Goal: Information Seeking & Learning: Learn about a topic

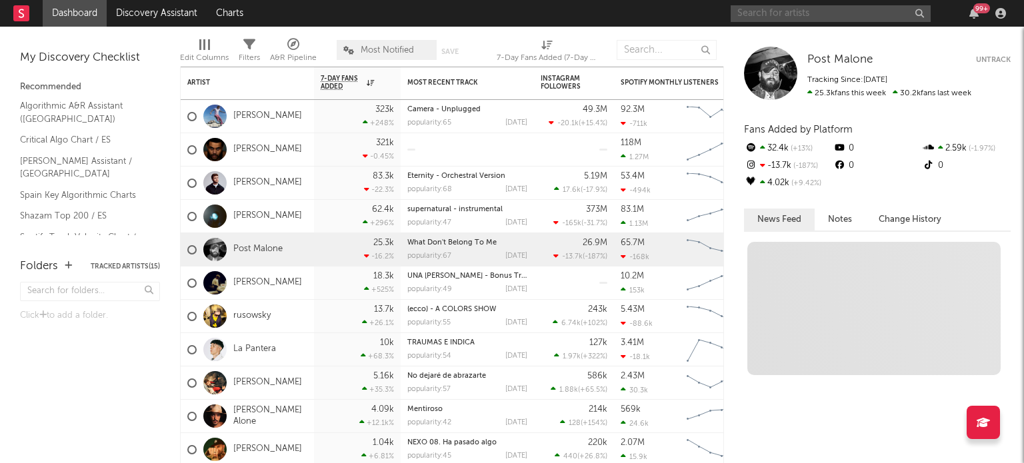
click at [808, 15] on input "text" at bounding box center [830, 13] width 200 height 17
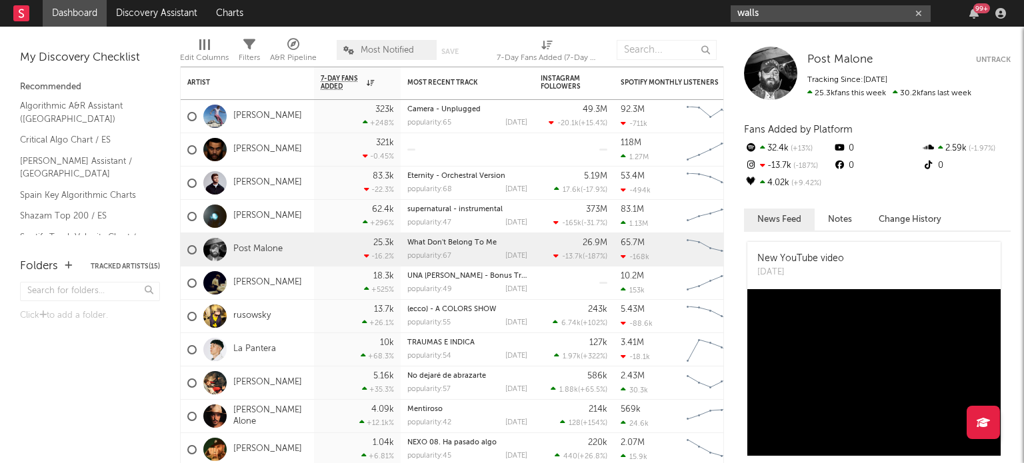
click at [764, 13] on input "walls" at bounding box center [830, 13] width 200 height 17
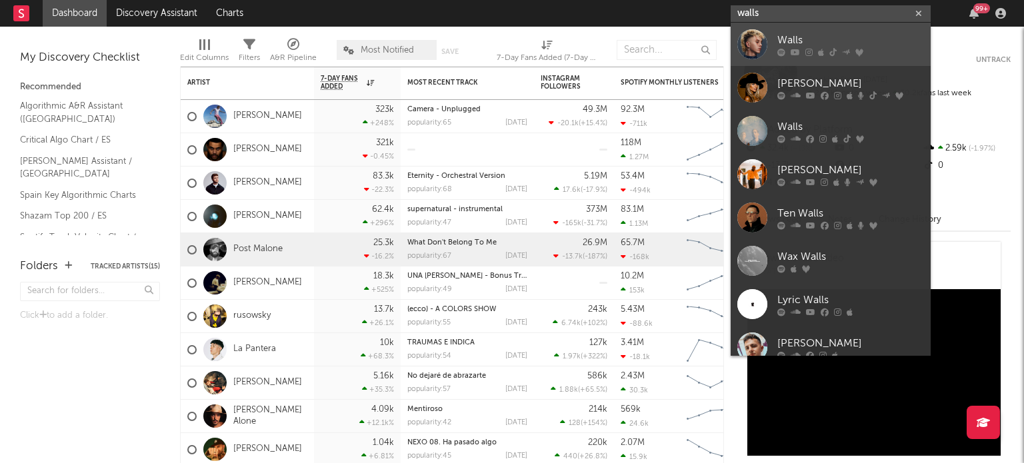
type input "walls"
click at [773, 38] on link "Walls" at bounding box center [830, 44] width 200 height 43
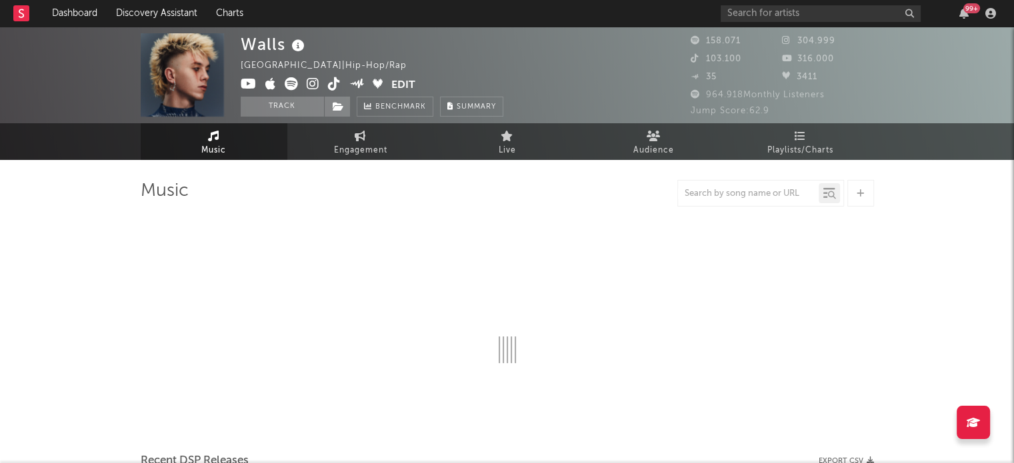
select select "6m"
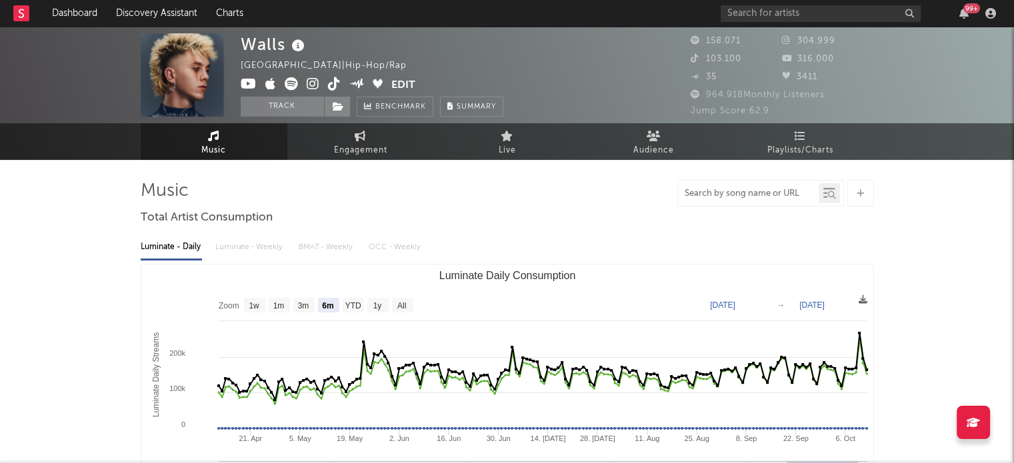
click at [722, 189] on input "text" at bounding box center [748, 194] width 141 height 11
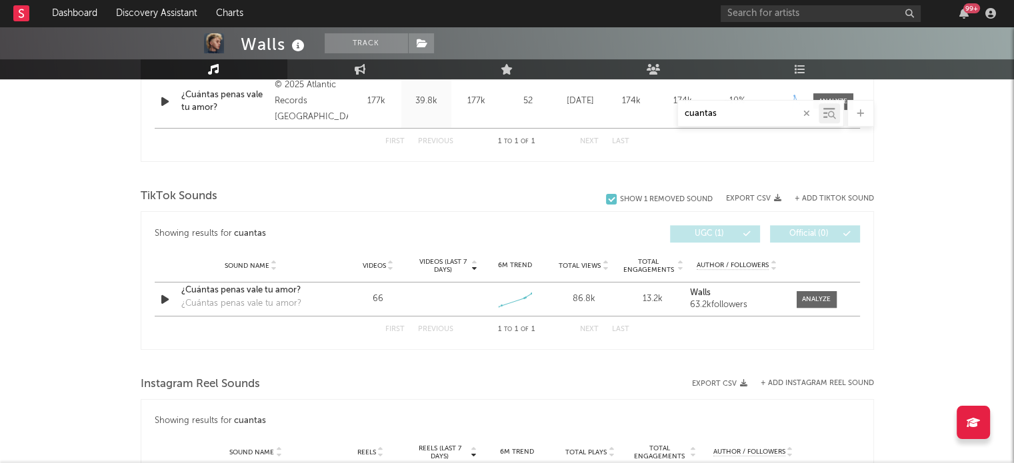
scroll to position [602, 0]
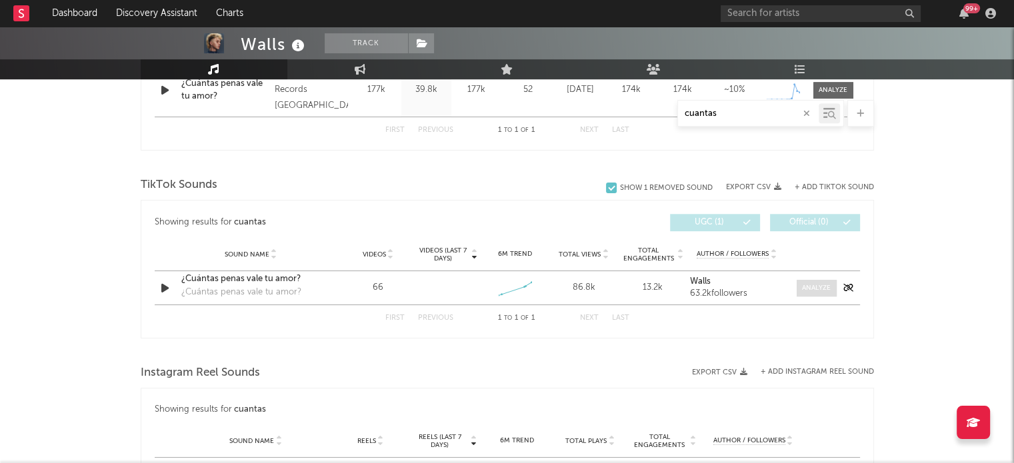
type input "cuantas"
click at [806, 289] on div at bounding box center [816, 288] width 29 height 10
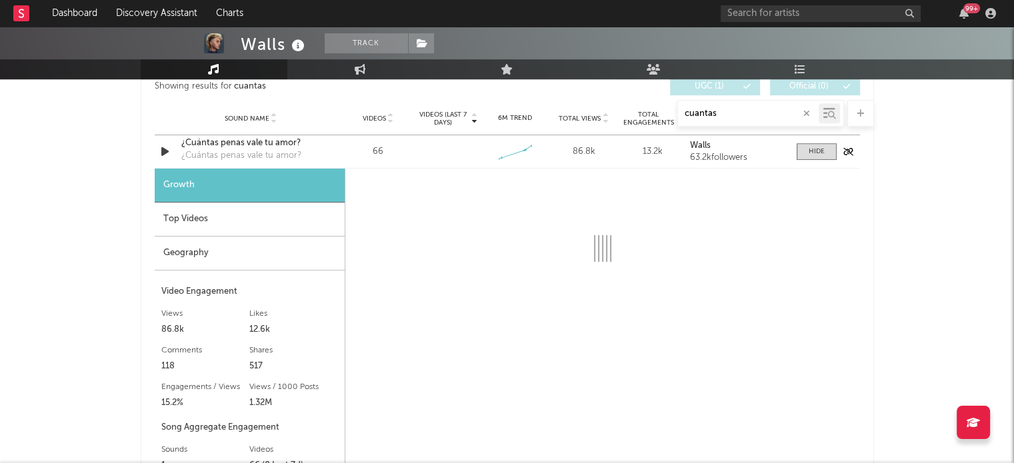
select select "1w"
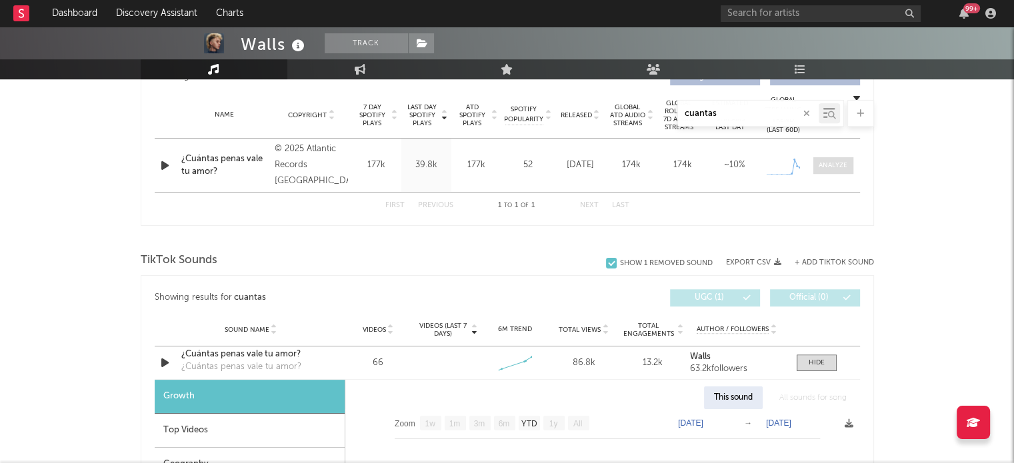
scroll to position [500, 0]
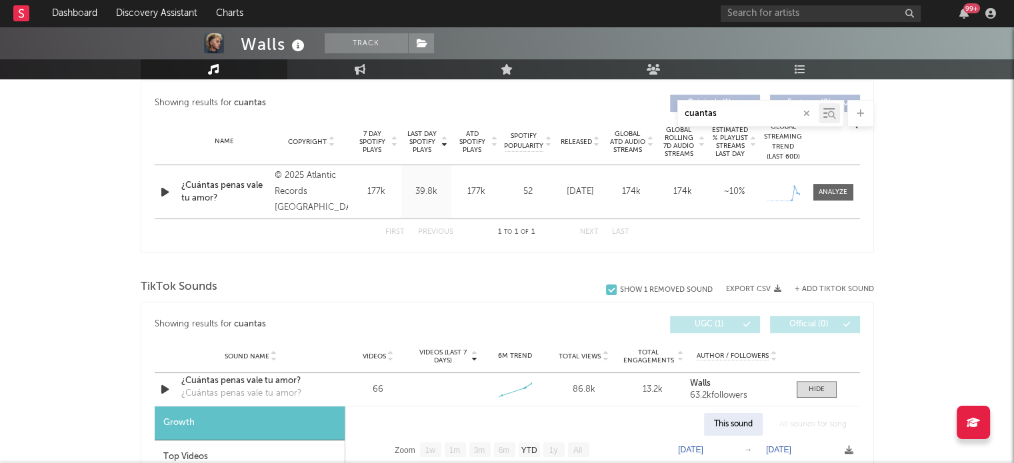
drag, startPoint x: 733, startPoint y: 119, endPoint x: 659, endPoint y: 107, distance: 74.9
click at [659, 107] on div "cuantas" at bounding box center [507, 113] width 733 height 27
click at [711, 109] on input "cuantas" at bounding box center [748, 114] width 141 height 11
drag, startPoint x: 721, startPoint y: 111, endPoint x: 653, endPoint y: 113, distance: 68.0
click at [653, 113] on div "cuantas" at bounding box center [507, 113] width 733 height 27
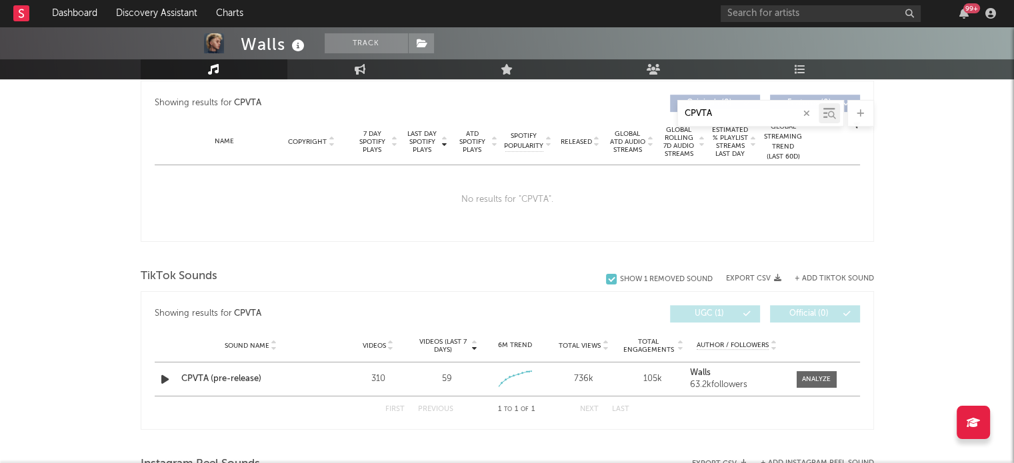
scroll to position [542, 0]
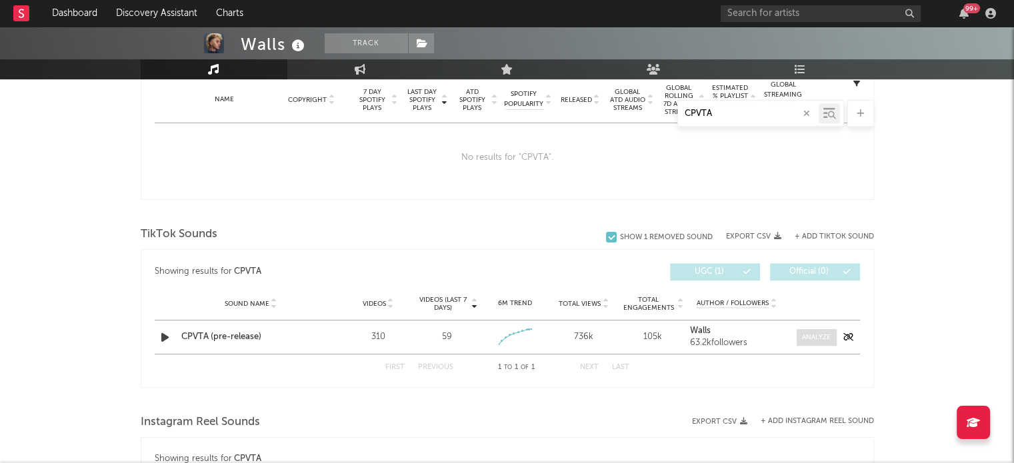
type input "CPVTA"
click at [797, 330] on span at bounding box center [816, 337] width 40 height 17
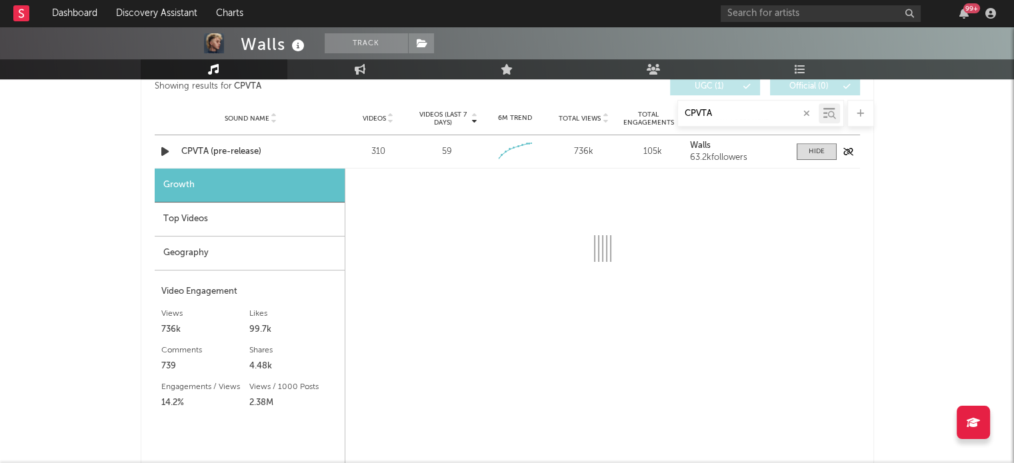
select select "1w"
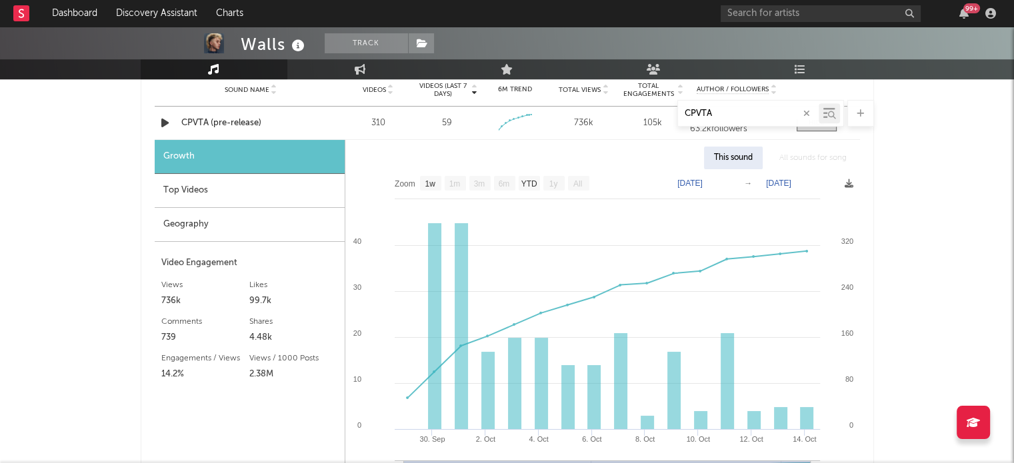
scroll to position [749, 0]
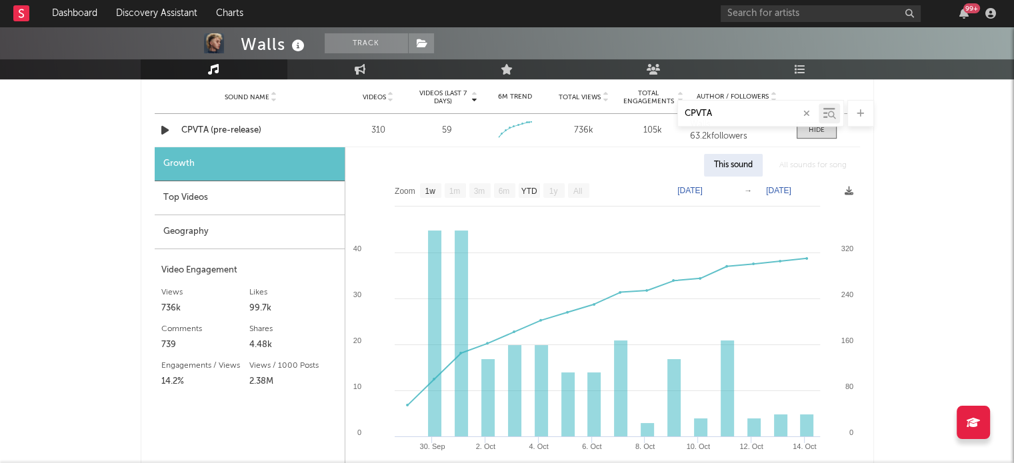
drag, startPoint x: 726, startPoint y: 114, endPoint x: 621, endPoint y: 109, distance: 104.8
click at [621, 109] on div "CPVTA" at bounding box center [507, 113] width 733 height 27
type input "cuantas [PERSON_NAME]"
select select "1w"
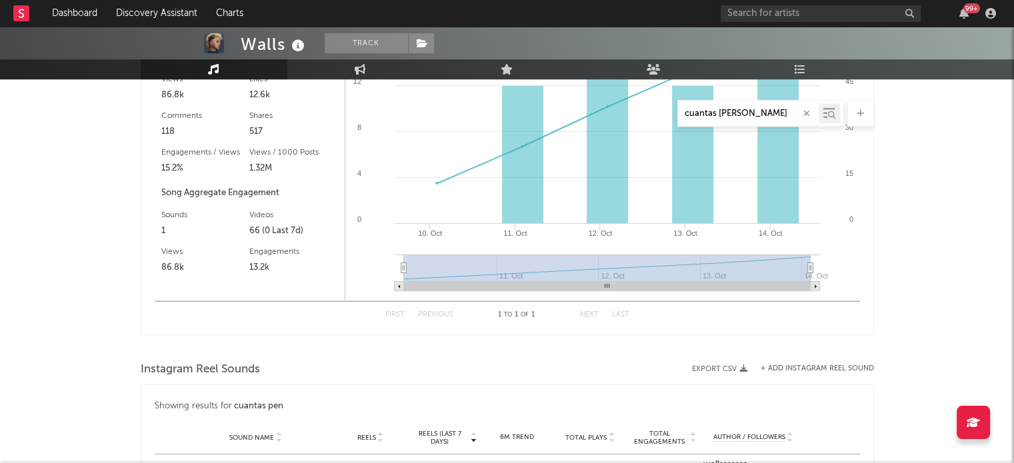
scroll to position [760, 0]
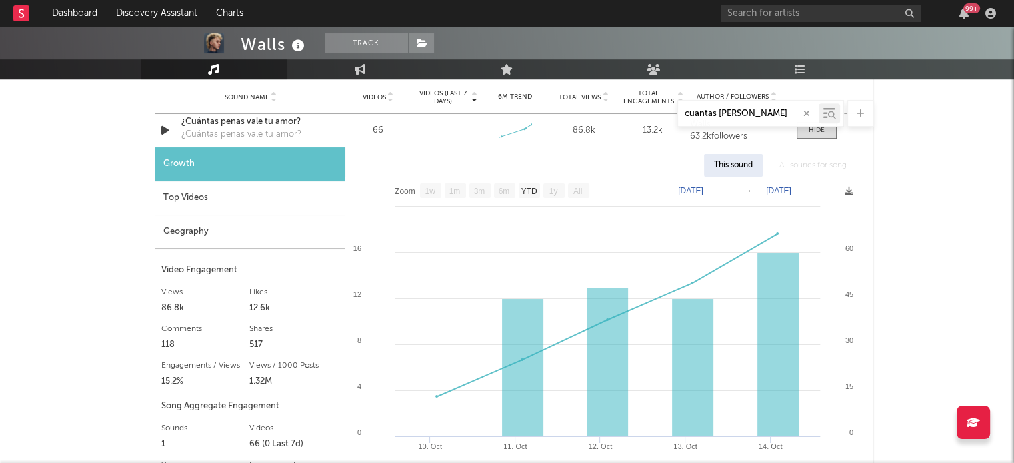
type input "cuantas [PERSON_NAME]"
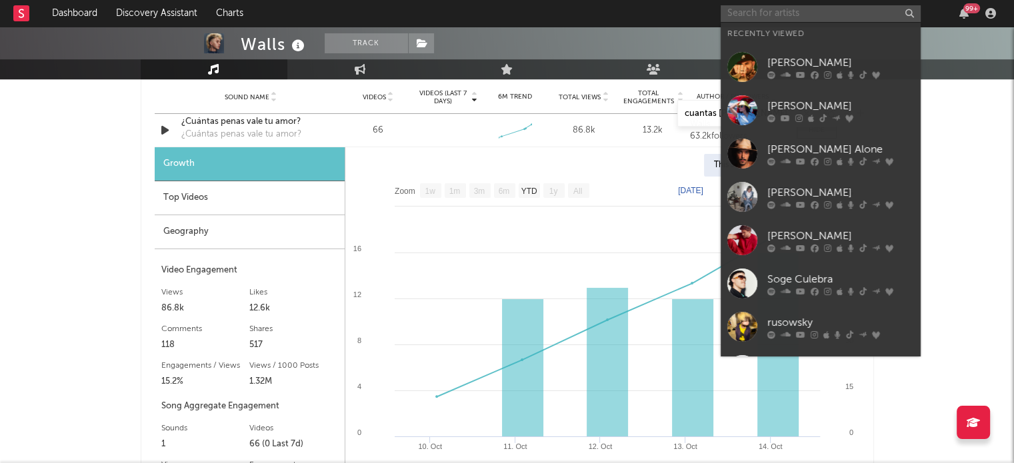
click at [783, 6] on input "text" at bounding box center [820, 13] width 200 height 17
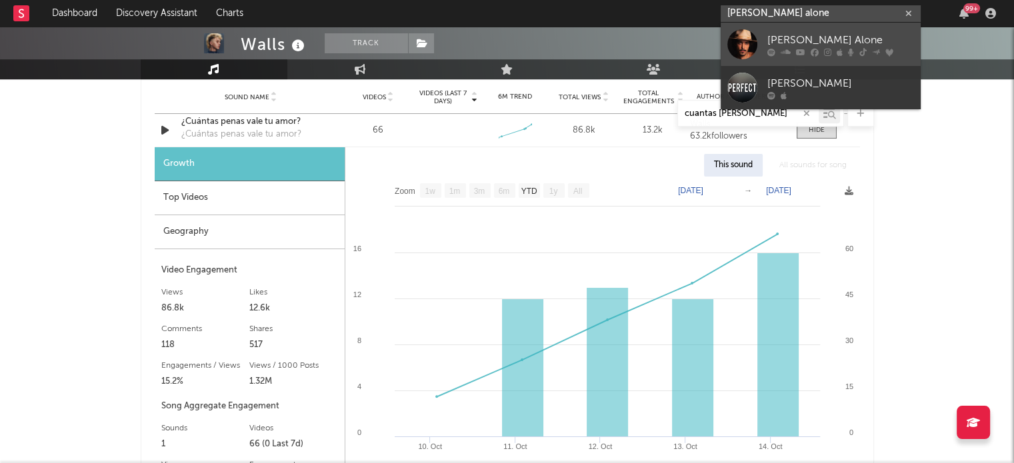
type input "[PERSON_NAME] alone"
click at [763, 43] on link "[PERSON_NAME] Alone" at bounding box center [820, 44] width 200 height 43
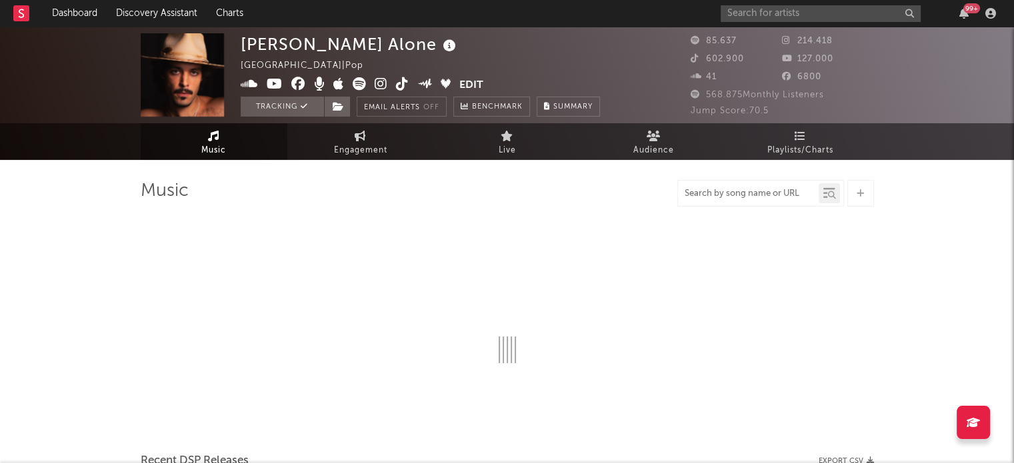
click at [738, 191] on input "text" at bounding box center [748, 194] width 141 height 11
select select "6m"
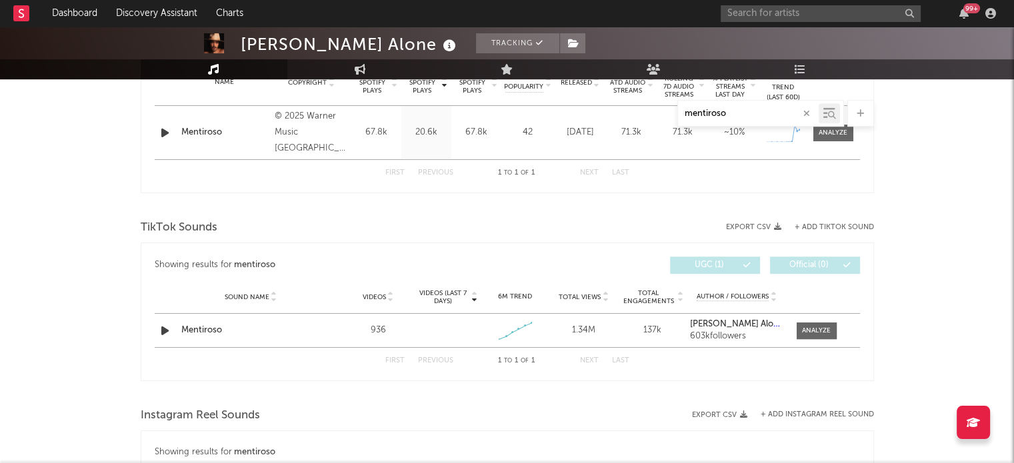
scroll to position [562, 0]
type input "mentiroso"
drag, startPoint x: 821, startPoint y: 327, endPoint x: 917, endPoint y: 317, distance: 96.5
drag, startPoint x: 917, startPoint y: 317, endPoint x: 813, endPoint y: 324, distance: 104.2
click at [813, 324] on div at bounding box center [816, 328] width 29 height 10
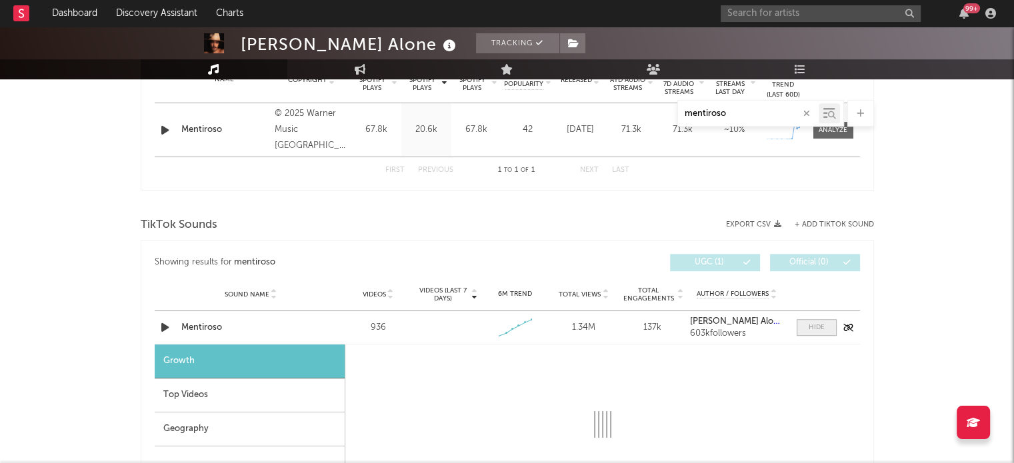
select select "1w"
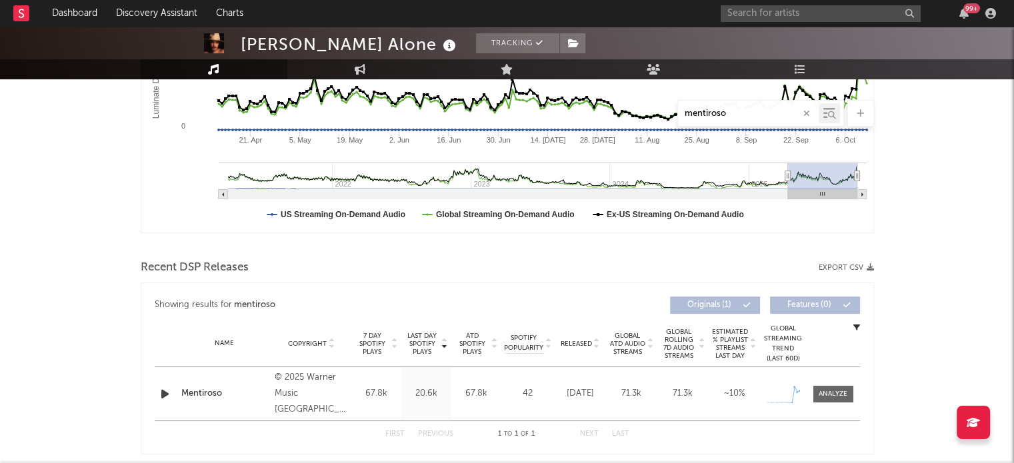
scroll to position [284, 0]
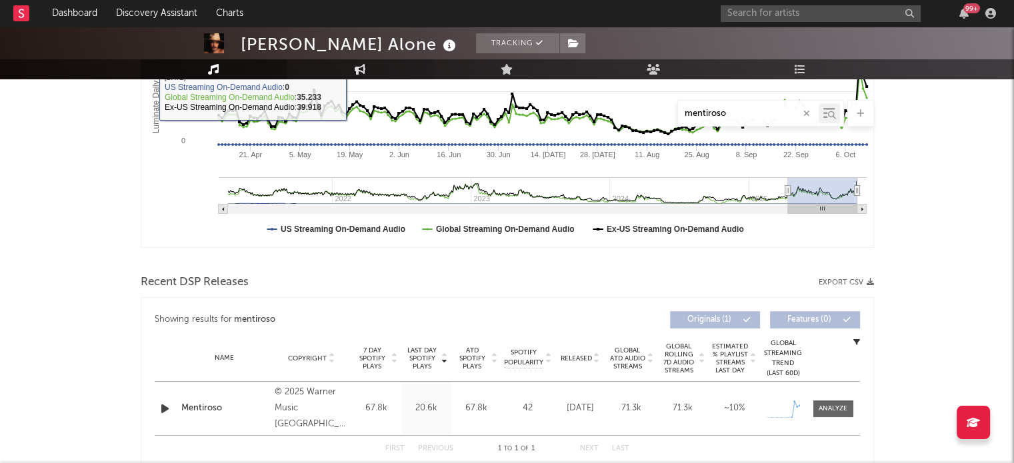
click at [356, 62] on link "Engagement" at bounding box center [360, 69] width 147 height 20
select select "1w"
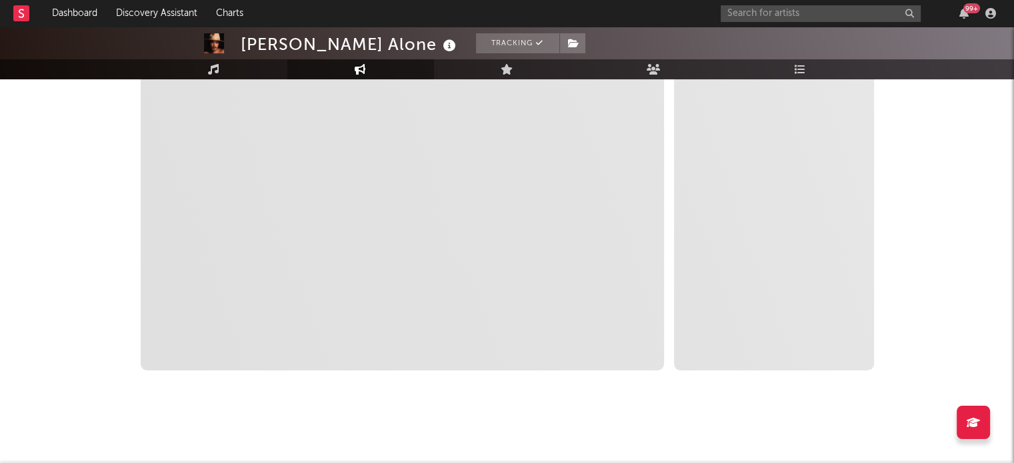
scroll to position [13, 0]
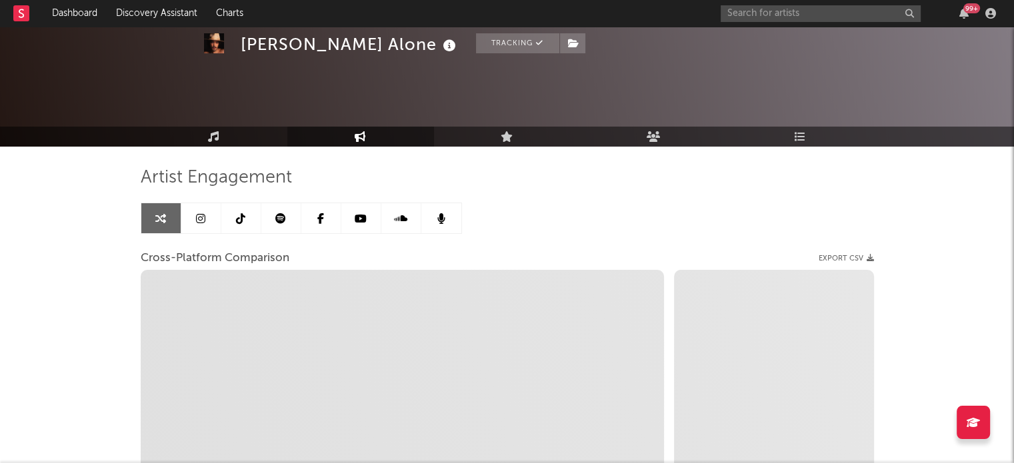
select select "1m"
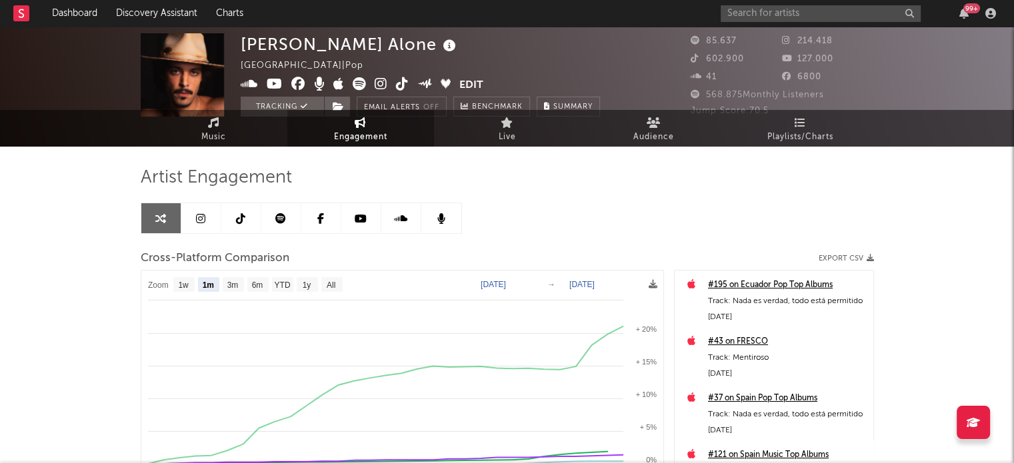
scroll to position [0, 0]
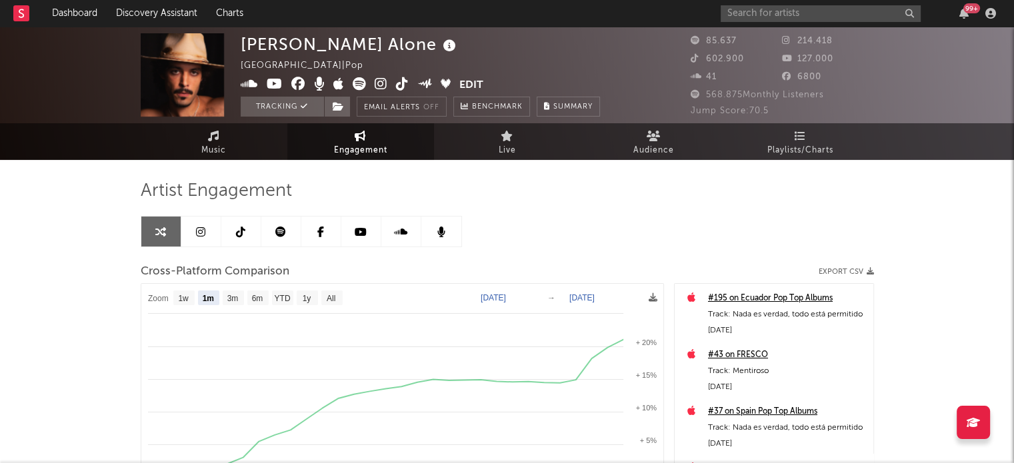
drag, startPoint x: 225, startPoint y: 237, endPoint x: 233, endPoint y: 227, distance: 12.3
click at [233, 227] on link at bounding box center [241, 232] width 40 height 30
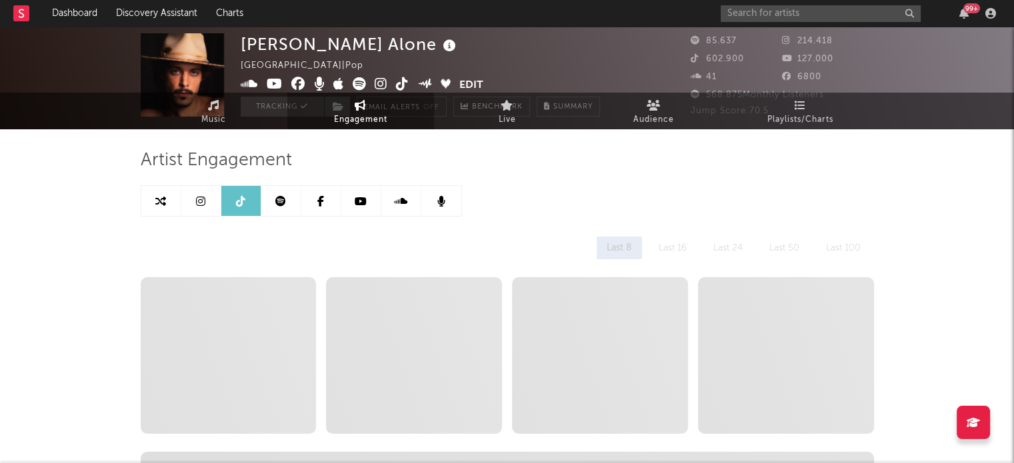
select select "6m"
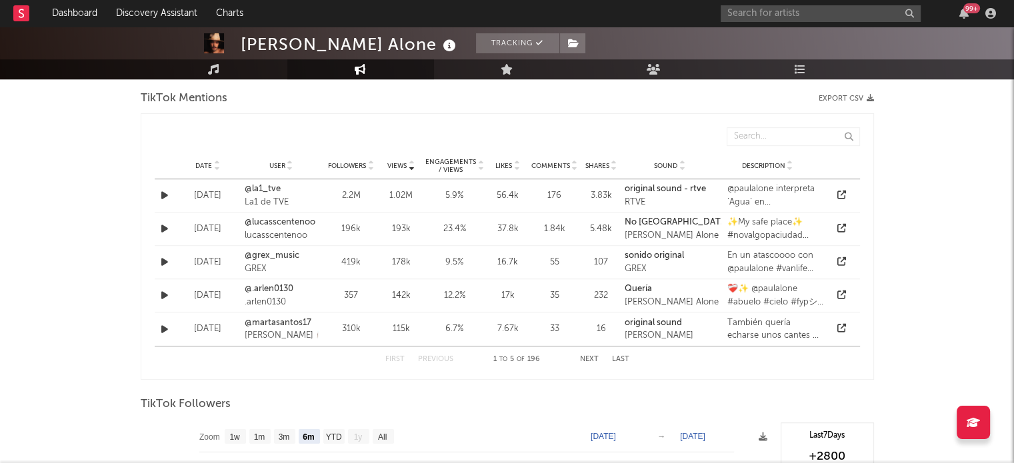
scroll to position [982, 0]
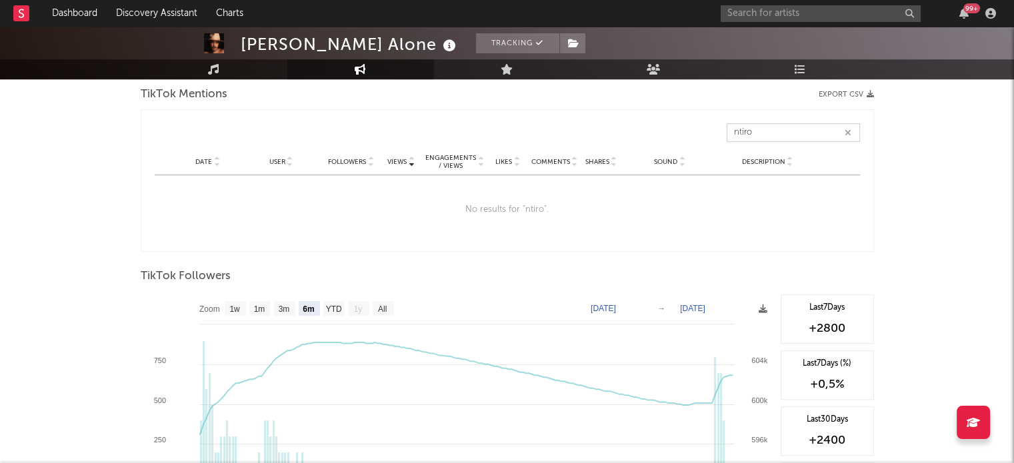
click at [754, 133] on input "ntiro" at bounding box center [792, 132] width 133 height 19
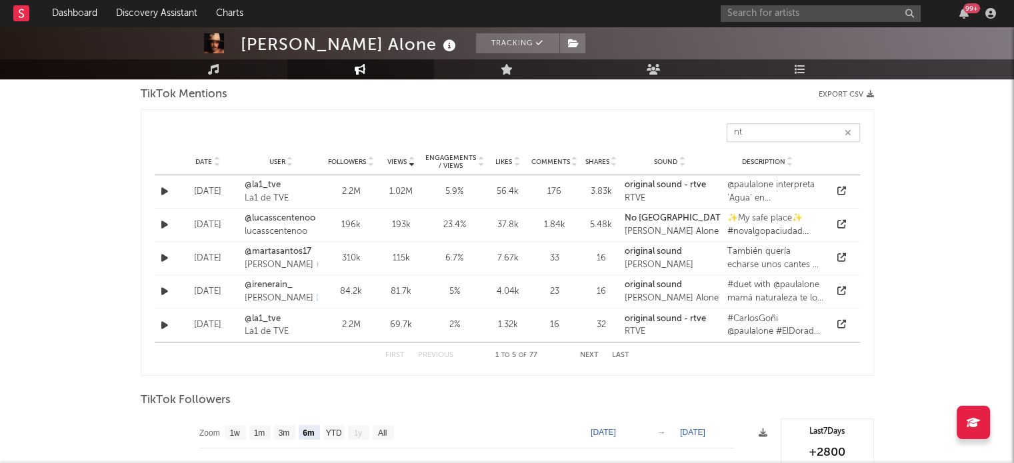
type input "n"
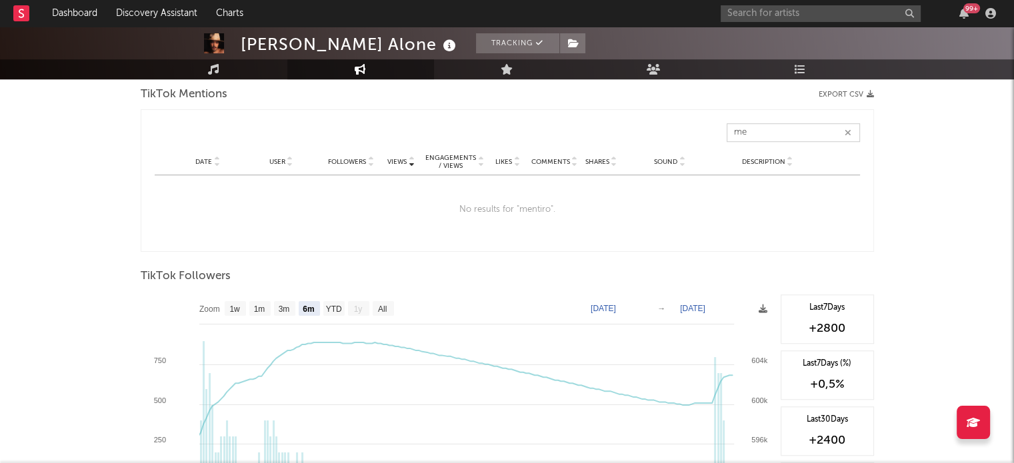
type input "m"
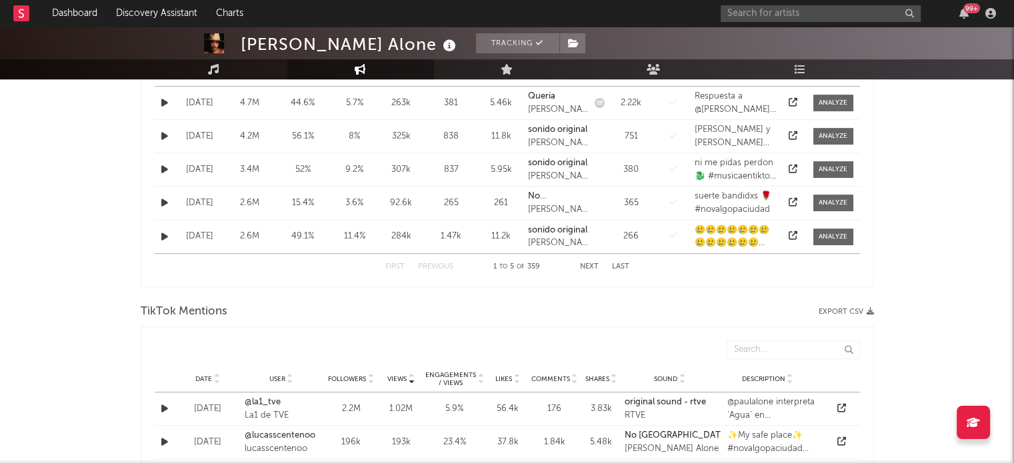
click at [993, 175] on div "[PERSON_NAME] Alone Tracking [GEOGRAPHIC_DATA] | Pop Edit Tracking Email Alerts…" at bounding box center [507, 283] width 1014 height 2043
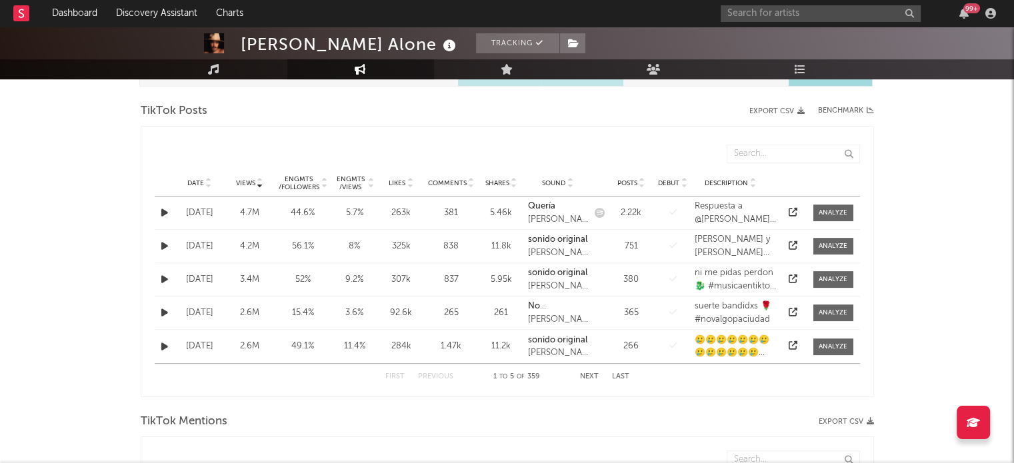
scroll to position [677, 0]
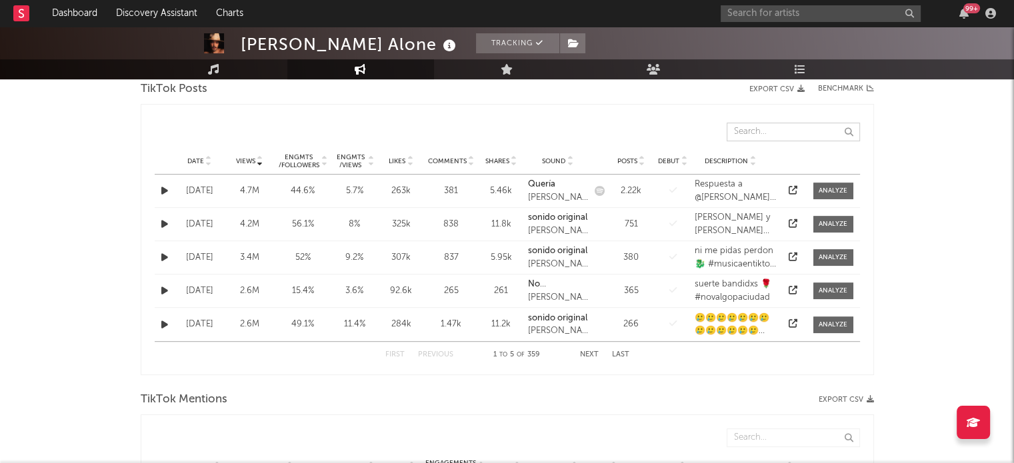
click at [754, 135] on input "text" at bounding box center [792, 132] width 133 height 19
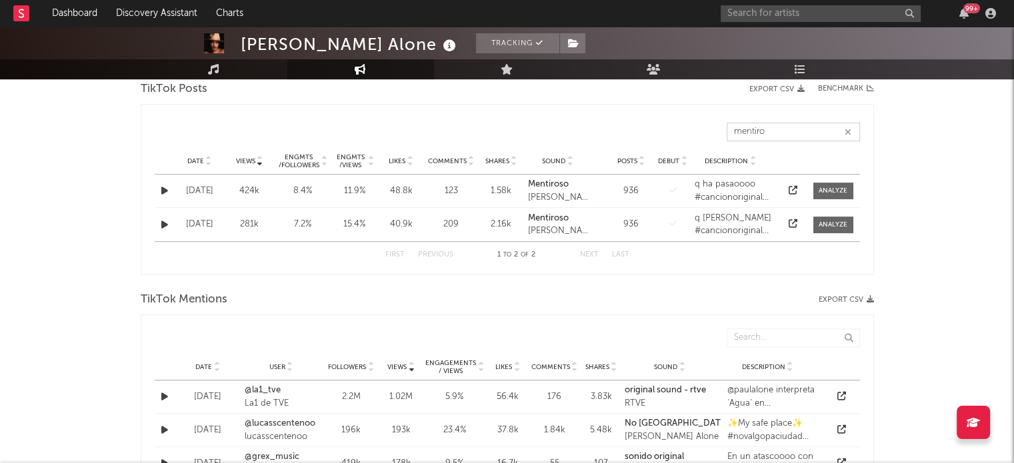
type input "mentiro"
click at [947, 186] on div "[PERSON_NAME] Alone Tracking [GEOGRAPHIC_DATA] | Pop Edit Tracking Email Alerts…" at bounding box center [507, 321] width 1014 height 1943
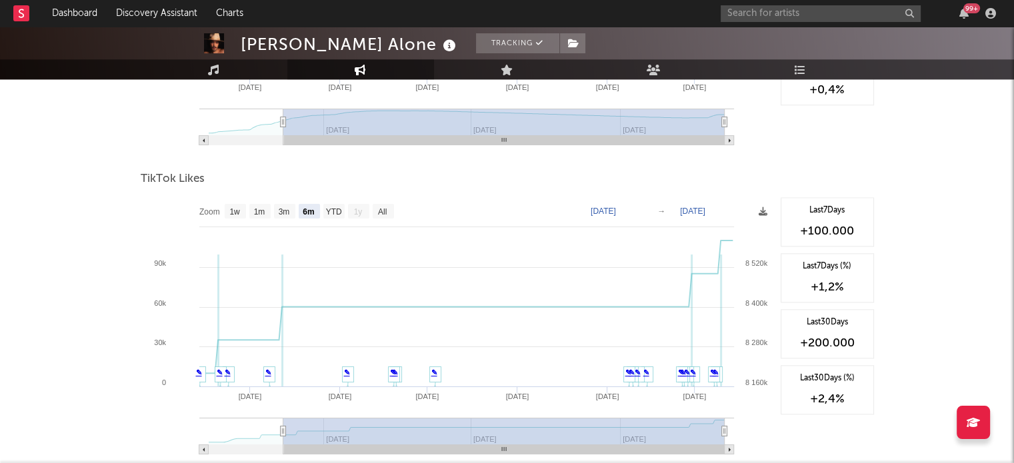
scroll to position [1411, 0]
